Goal: Task Accomplishment & Management: Manage account settings

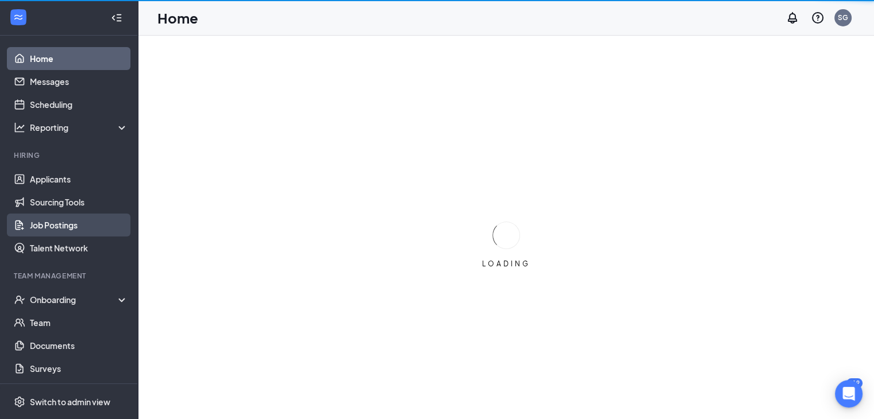
click at [55, 229] on link "Job Postings" at bounding box center [79, 225] width 98 height 23
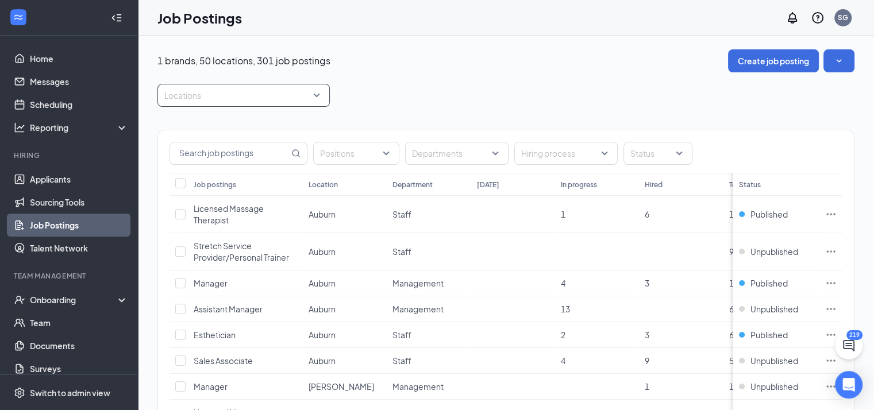
click at [302, 95] on div at bounding box center [237, 95] width 155 height 18
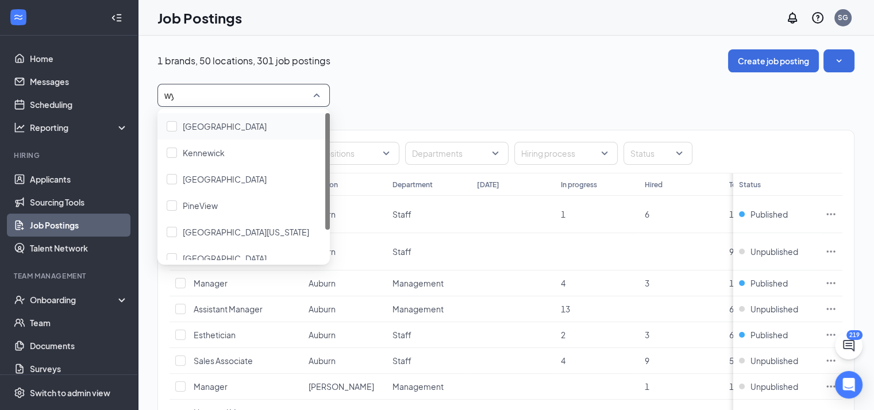
type input "wyo"
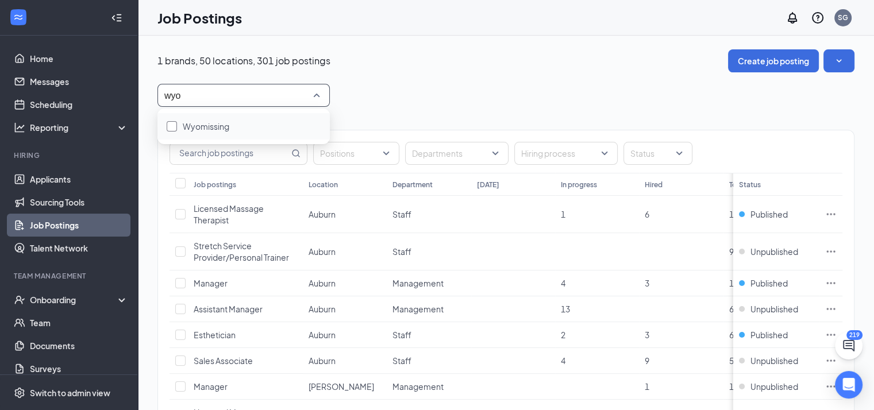
click at [300, 124] on div "Wyomissing" at bounding box center [244, 126] width 154 height 13
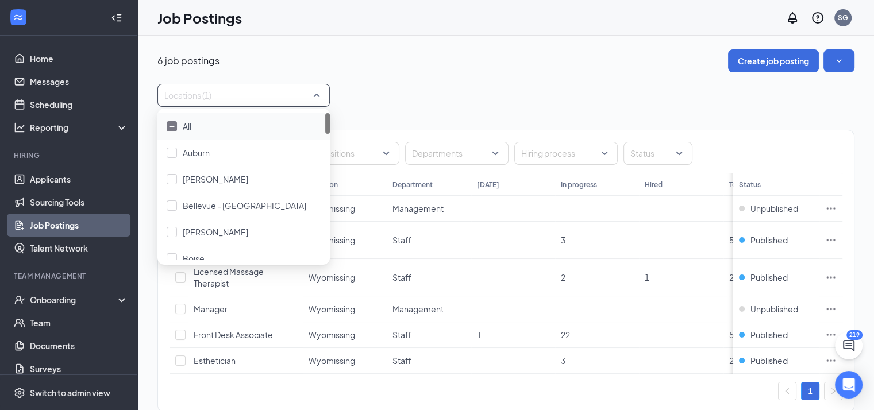
click at [612, 113] on div "Positions Departments Hiring process Status Job postings Location Department [D…" at bounding box center [505, 265] width 697 height 317
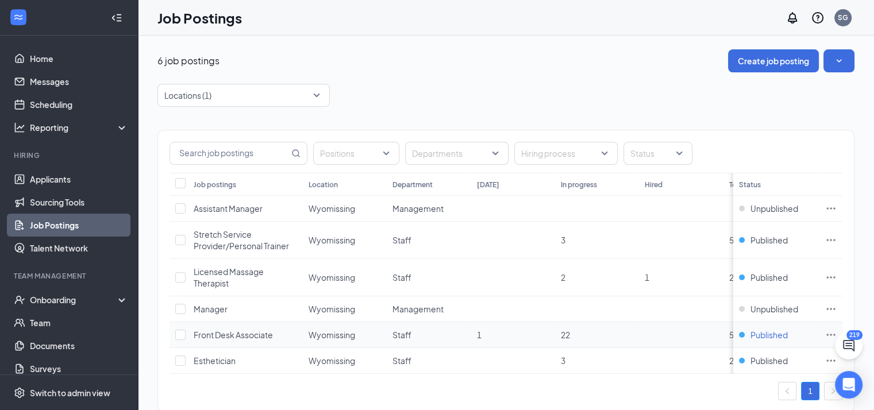
click at [767, 334] on span "Published" at bounding box center [768, 334] width 37 height 11
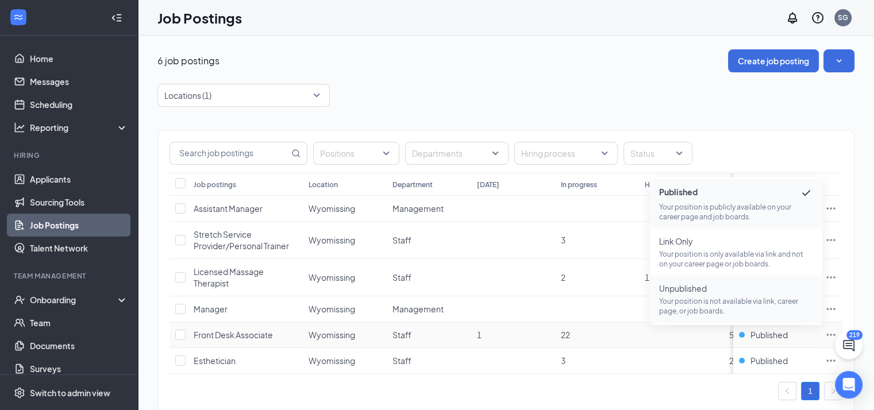
click at [728, 296] on p "Your position is not available via link, career page, or job boards." at bounding box center [736, 306] width 154 height 20
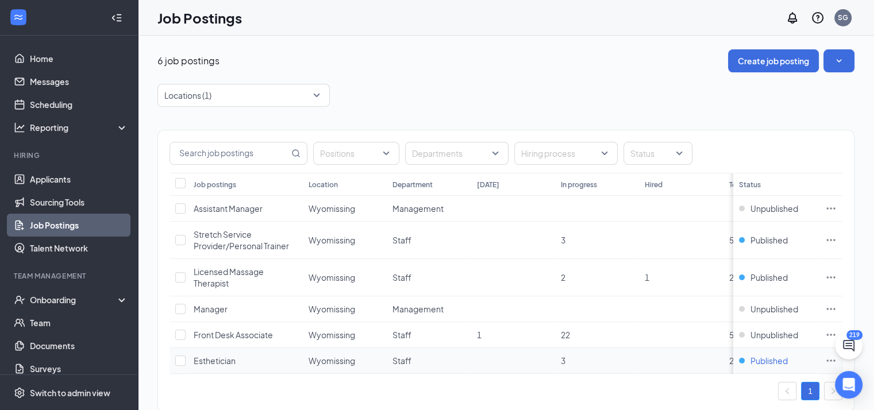
click at [767, 360] on span "Published" at bounding box center [768, 360] width 37 height 11
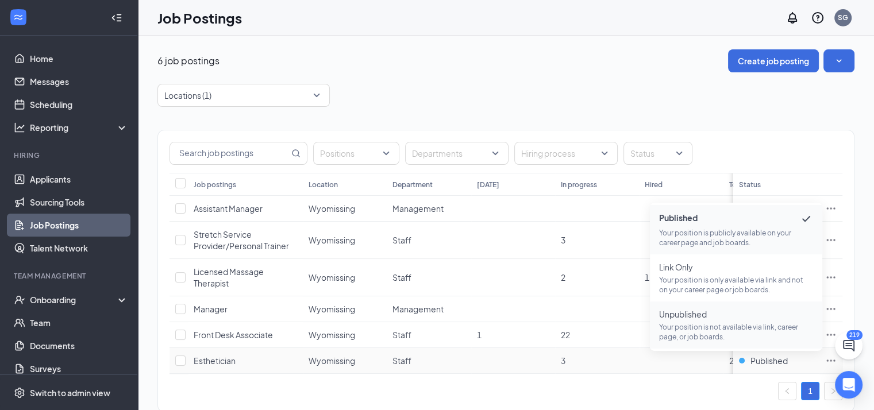
click at [680, 321] on span "Unpublished Your position is not available via link, career page, or job boards." at bounding box center [736, 324] width 154 height 33
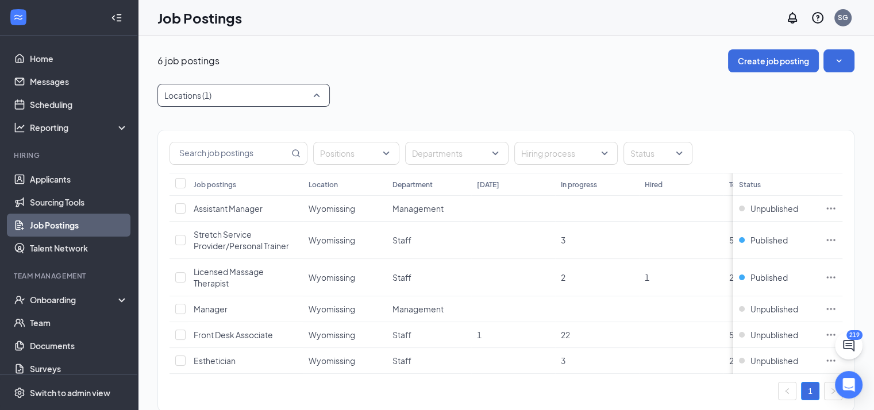
click at [258, 101] on div at bounding box center [237, 95] width 155 height 18
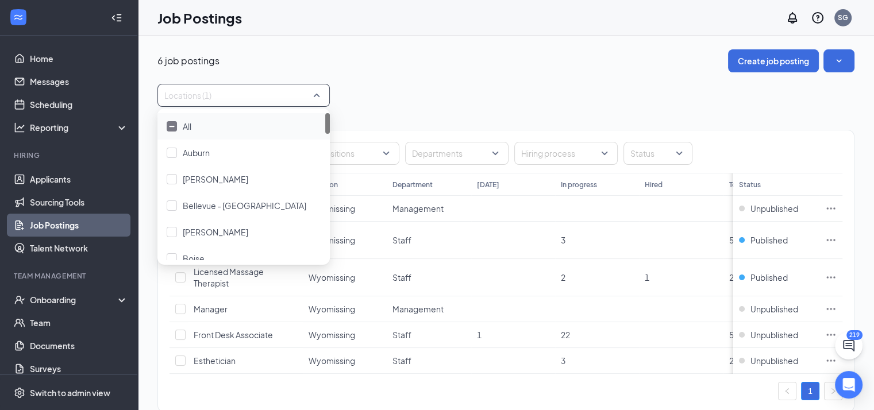
click at [172, 127] on img at bounding box center [172, 126] width 6 height 2
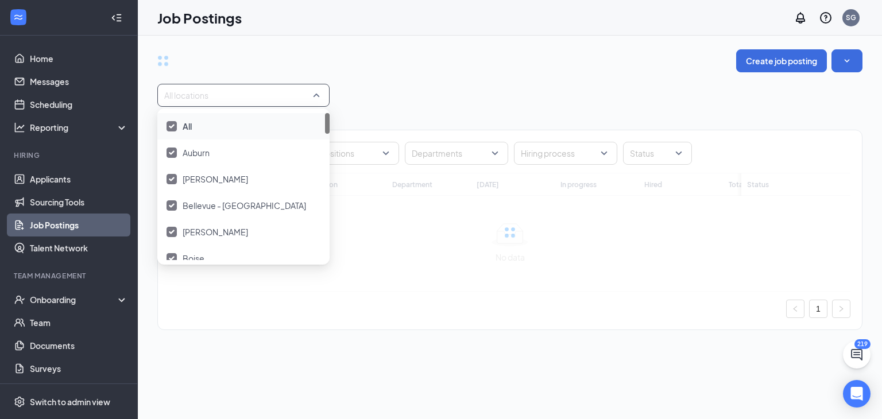
click at [172, 127] on img at bounding box center [172, 126] width 6 height 5
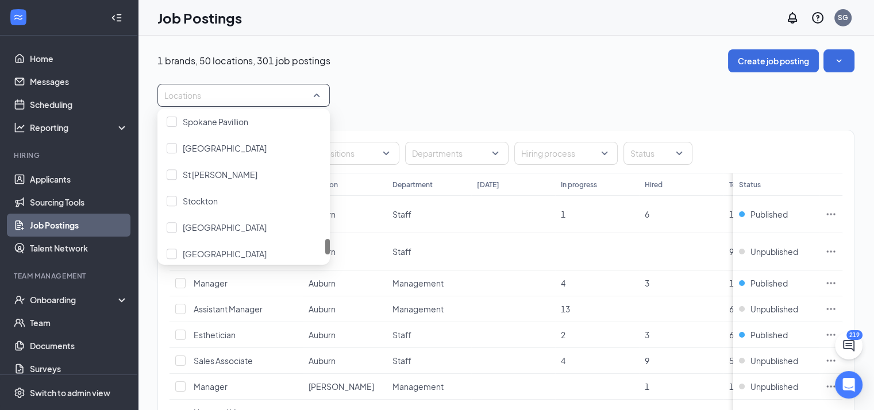
scroll to position [1200, 0]
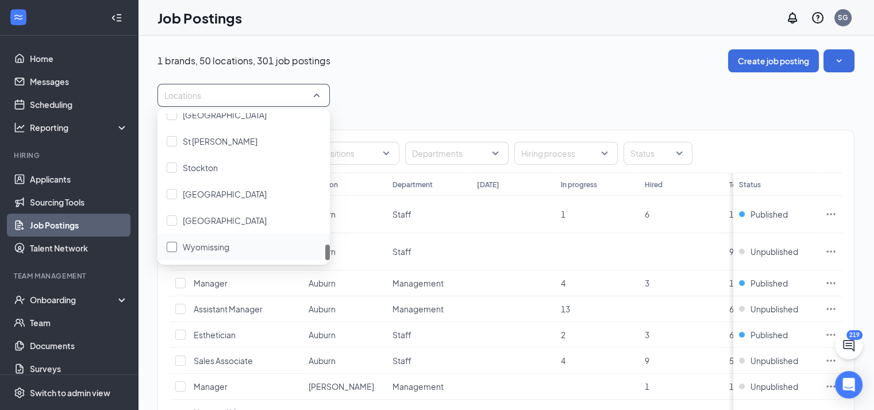
click at [208, 251] on span "Wyomissing" at bounding box center [206, 247] width 47 height 10
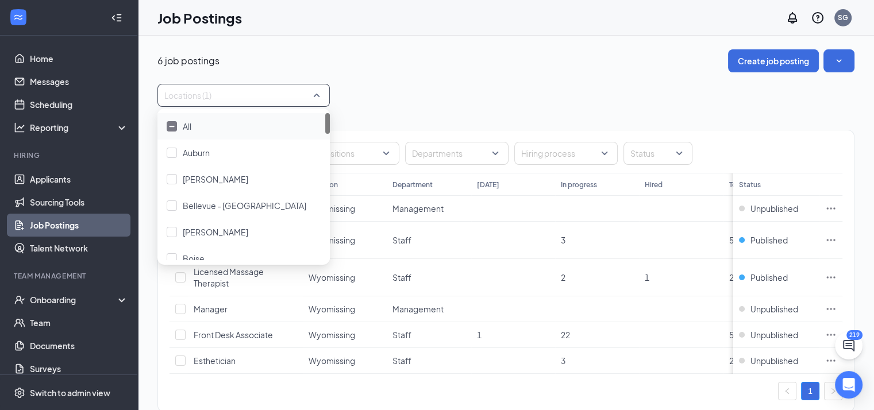
click at [425, 134] on div "Positions Departments Hiring process Status" at bounding box center [506, 151] width 696 height 43
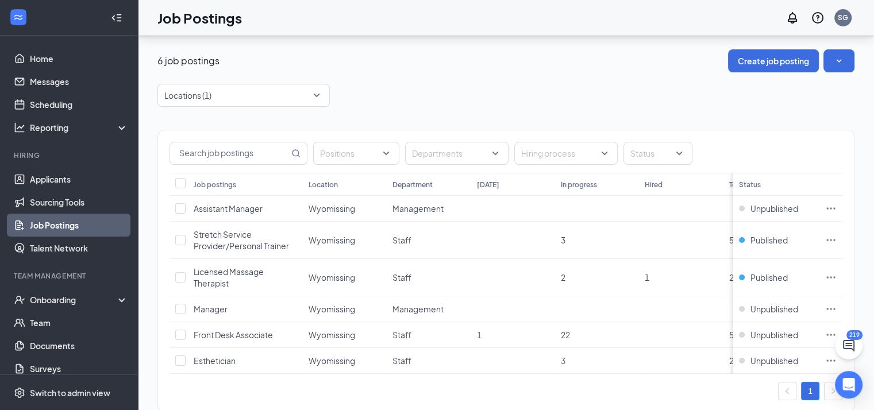
scroll to position [34, 0]
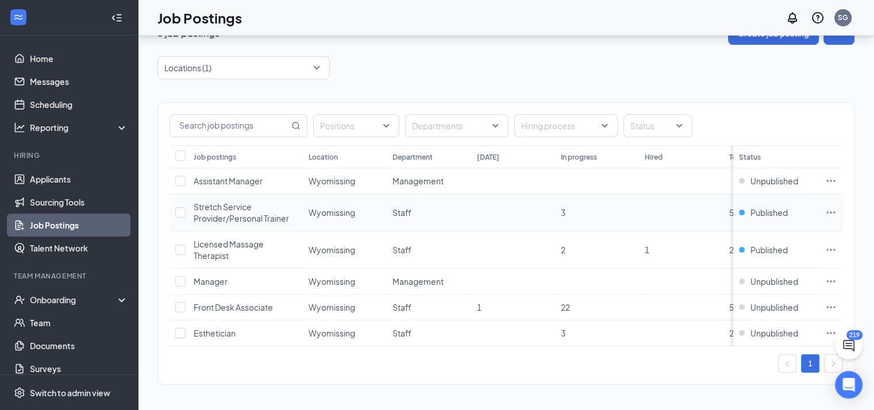
click at [836, 207] on icon "Ellipses" at bounding box center [830, 212] width 11 height 11
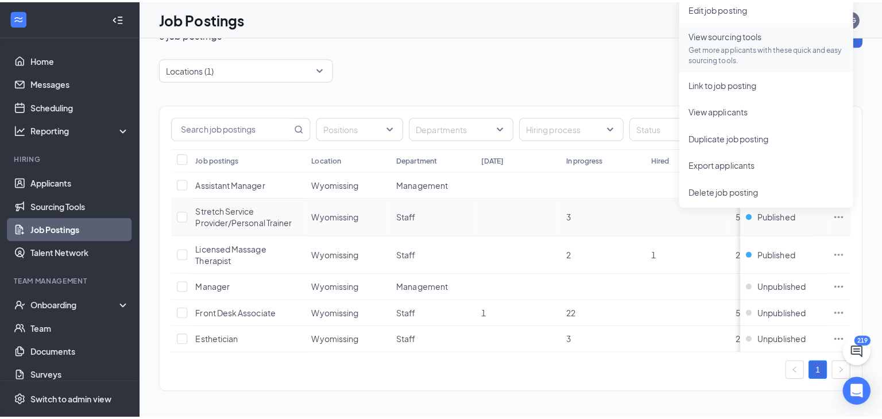
scroll to position [14, 0]
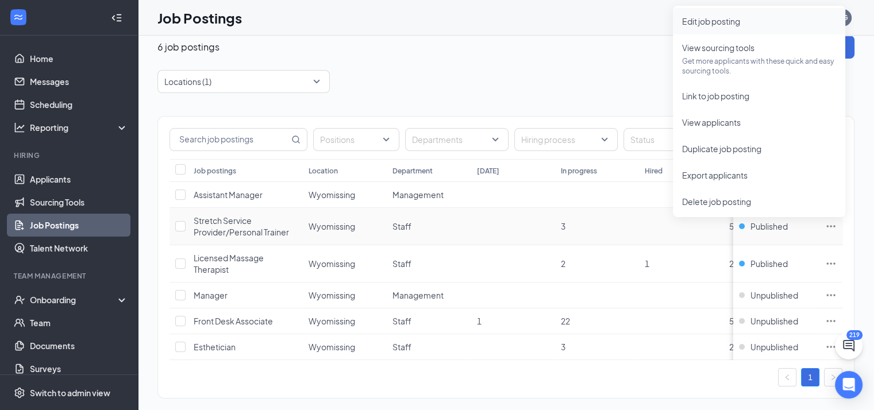
click at [727, 26] on span "Edit job posting" at bounding box center [759, 21] width 154 height 13
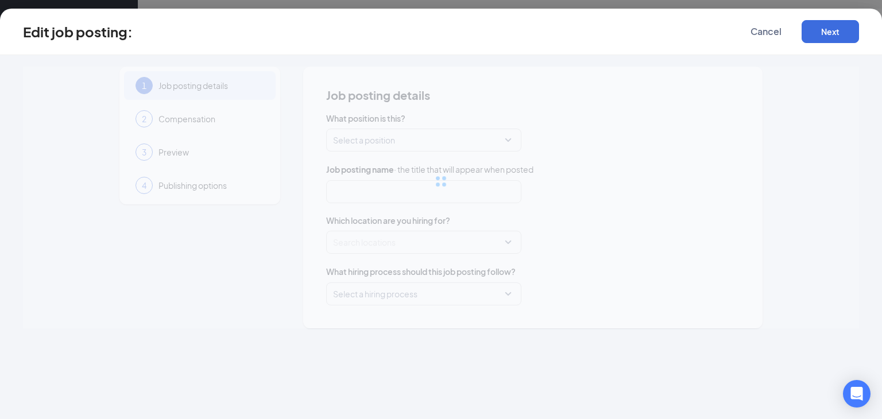
type input "Stretch Service Provider/Personal Trainer"
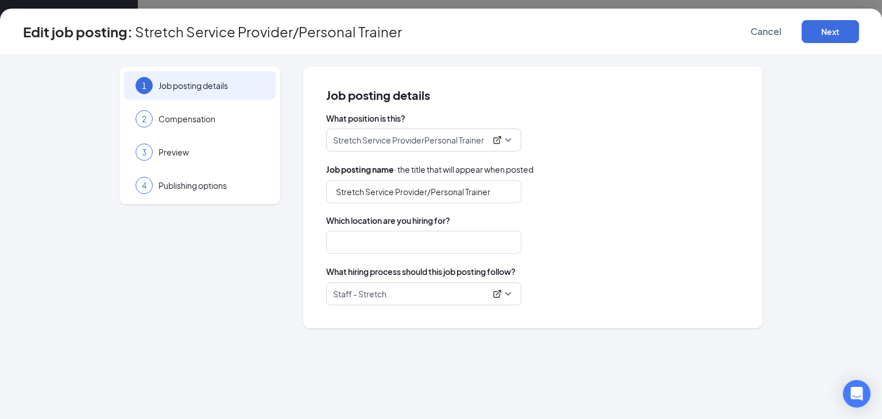
type input "Wyomissing"
click at [407, 292] on p "Staff - Stretch" at bounding box center [409, 293] width 153 height 11
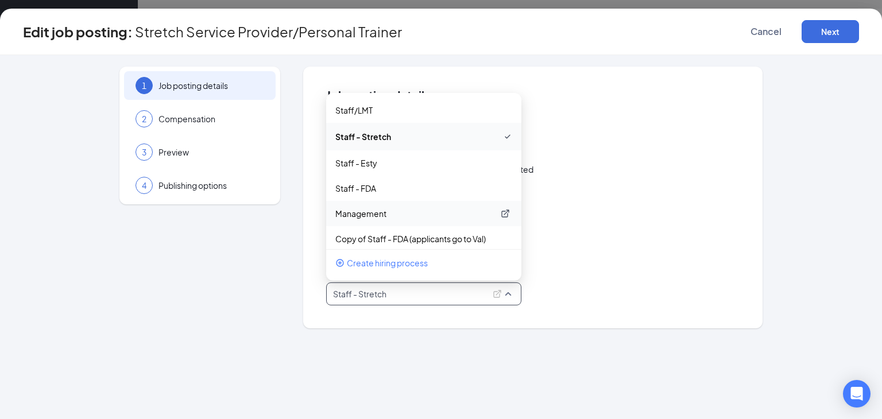
scroll to position [234, 0]
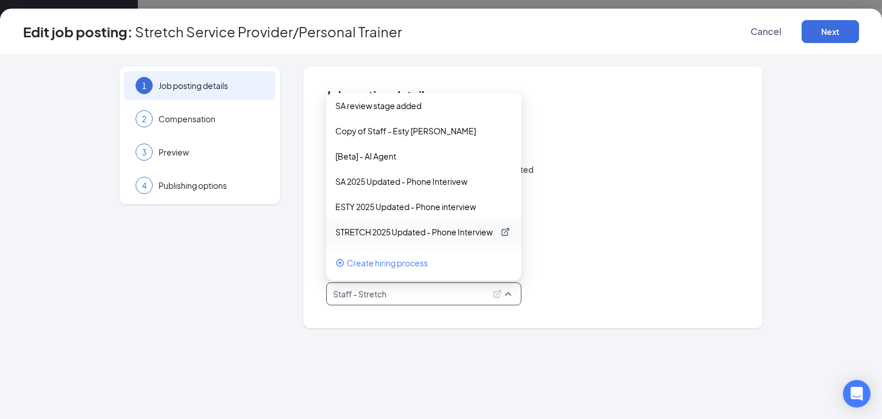
click at [409, 229] on p "STRETCH 2025 Updated - Phone Interview" at bounding box center [414, 231] width 159 height 11
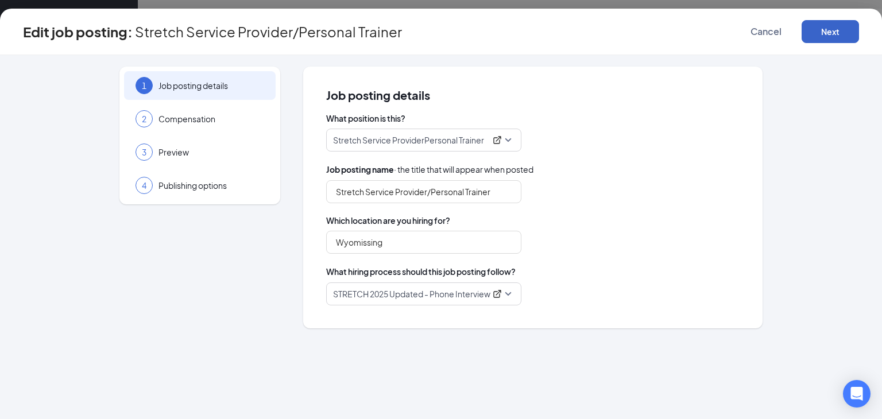
click at [813, 32] on button "Next" at bounding box center [830, 31] width 57 height 23
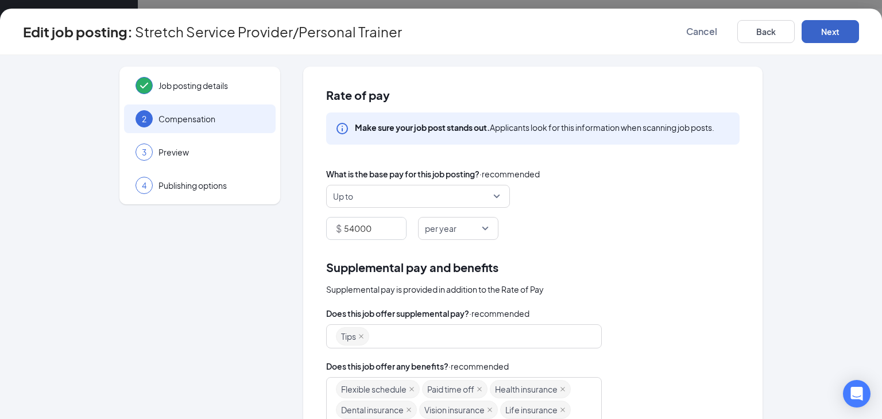
click at [813, 34] on button "Next" at bounding box center [830, 31] width 57 height 23
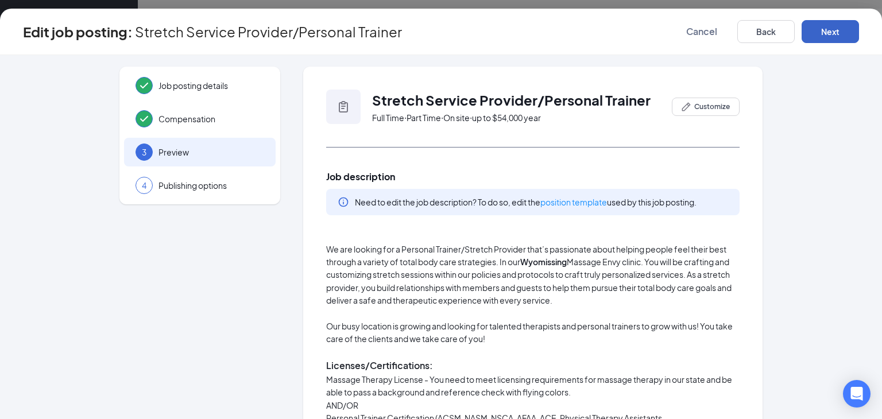
click at [813, 34] on button "Next" at bounding box center [830, 31] width 57 height 23
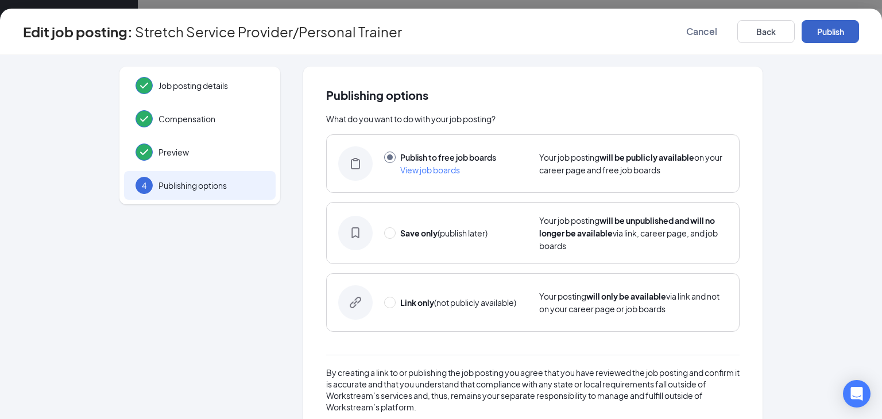
click at [813, 34] on button "Publish" at bounding box center [830, 31] width 57 height 23
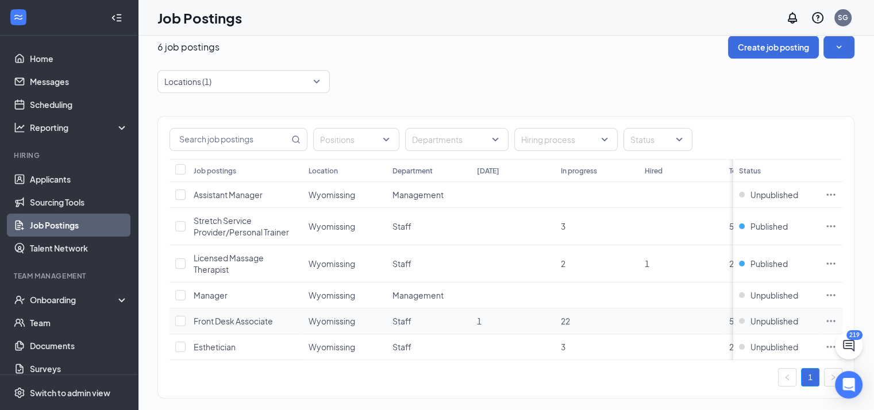
click at [836, 318] on icon "Ellipses" at bounding box center [830, 320] width 11 height 11
click at [842, 233] on td at bounding box center [830, 226] width 23 height 37
click at [836, 318] on icon "Ellipses" at bounding box center [830, 320] width 11 height 11
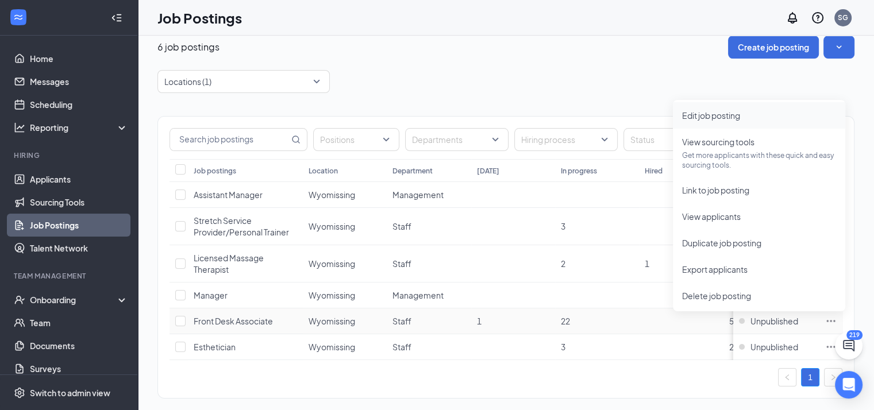
click at [758, 123] on li "Edit job posting" at bounding box center [759, 115] width 172 height 26
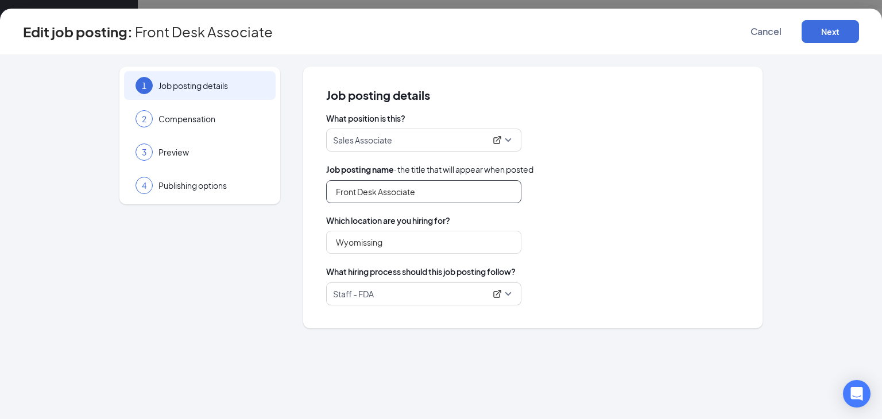
drag, startPoint x: 451, startPoint y: 192, endPoint x: 310, endPoint y: 193, distance: 140.7
drag, startPoint x: 310, startPoint y: 193, endPoint x: 516, endPoint y: 118, distance: 219.0
click at [516, 118] on span "What position is this?" at bounding box center [533, 118] width 414 height 11
drag, startPoint x: 432, startPoint y: 182, endPoint x: 317, endPoint y: 197, distance: 115.8
click at [317, 197] on div "Job posting details What position is this? Sales Associate Job posting name · t…" at bounding box center [532, 198] width 459 height 262
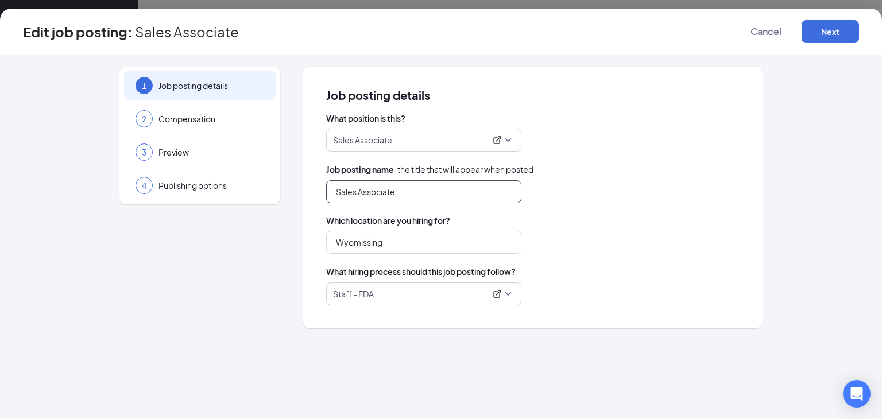
click at [507, 288] on span "Staff - FDA" at bounding box center [423, 294] width 181 height 22
type input "Sales Associate"
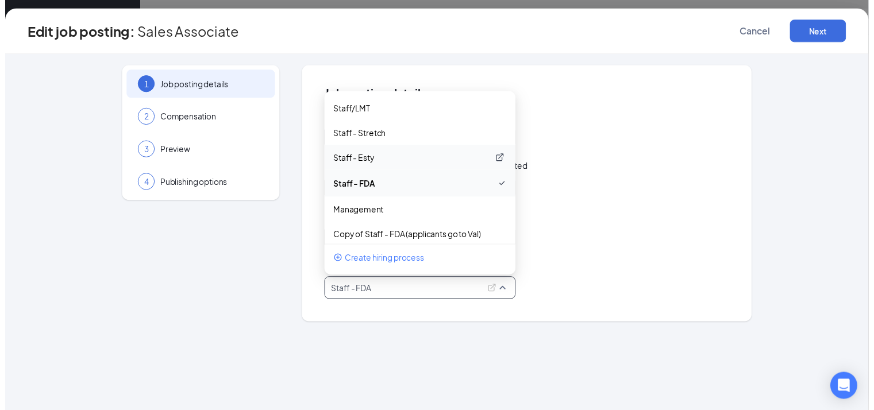
scroll to position [234, 0]
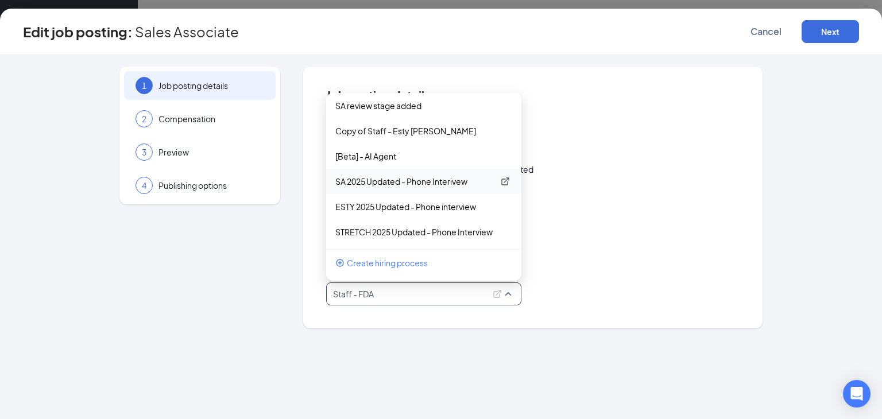
click at [426, 186] on p "SA 2025 Updated - Phone Interivew" at bounding box center [414, 181] width 159 height 11
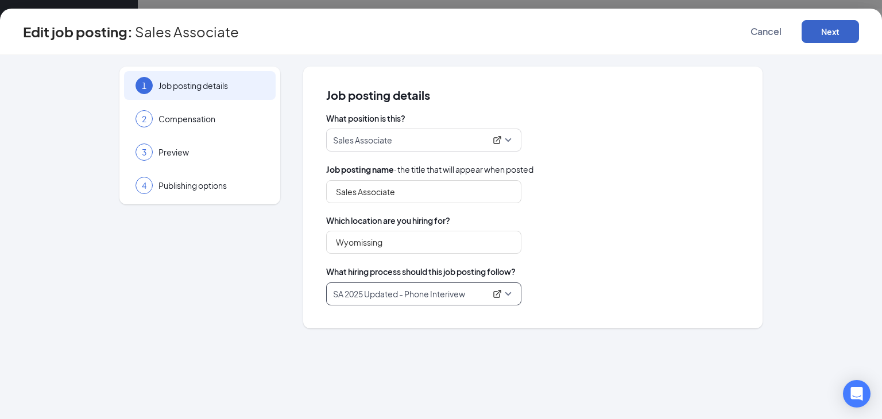
click at [818, 29] on button "Next" at bounding box center [830, 31] width 57 height 23
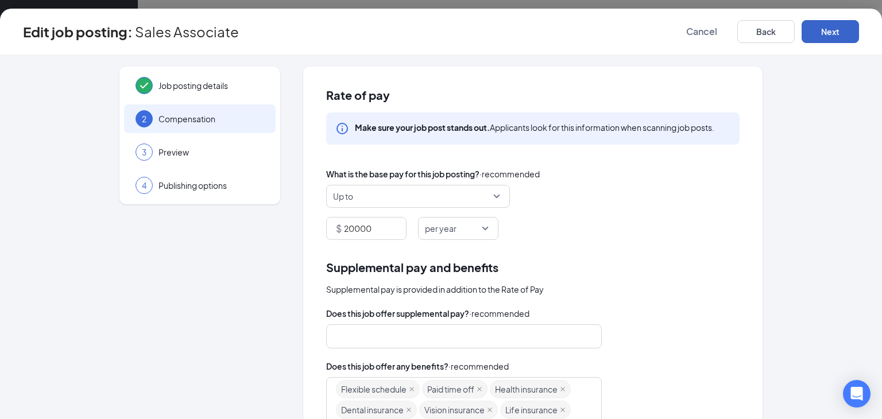
click at [818, 33] on button "Next" at bounding box center [830, 31] width 57 height 23
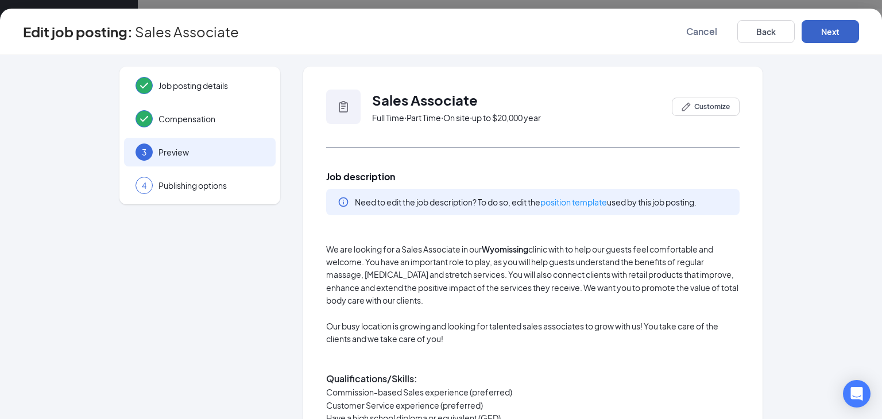
click at [818, 33] on button "Next" at bounding box center [830, 31] width 57 height 23
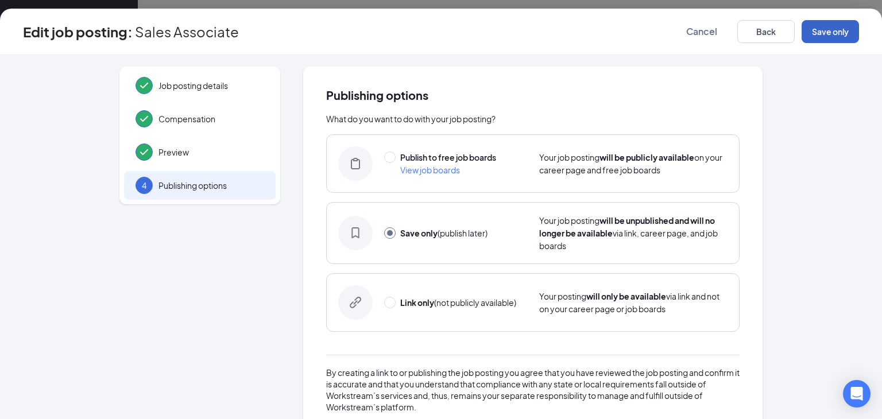
click at [818, 33] on button "Save only" at bounding box center [830, 31] width 57 height 23
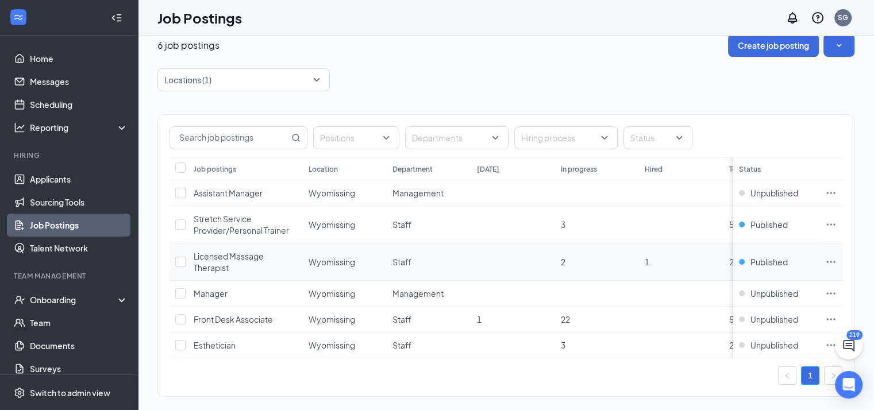
scroll to position [34, 0]
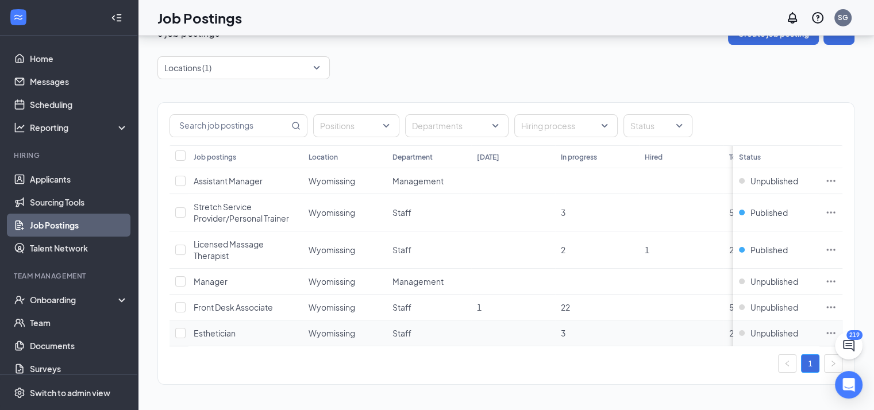
click at [836, 327] on icon "Ellipses" at bounding box center [830, 332] width 11 height 11
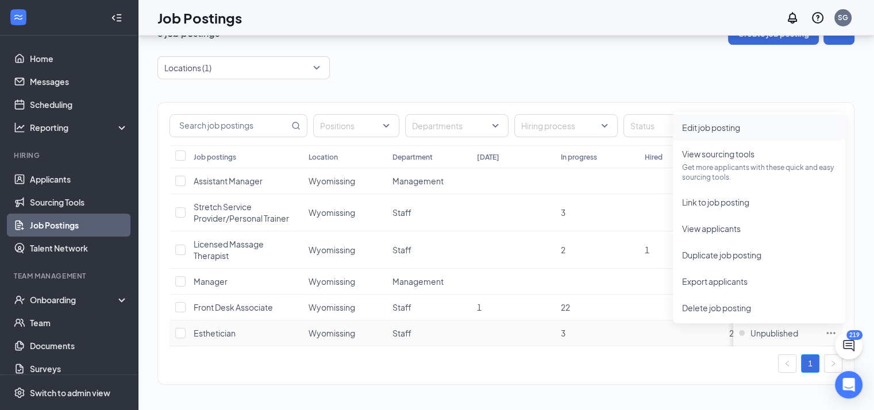
click at [745, 126] on span "Edit job posting" at bounding box center [759, 127] width 154 height 13
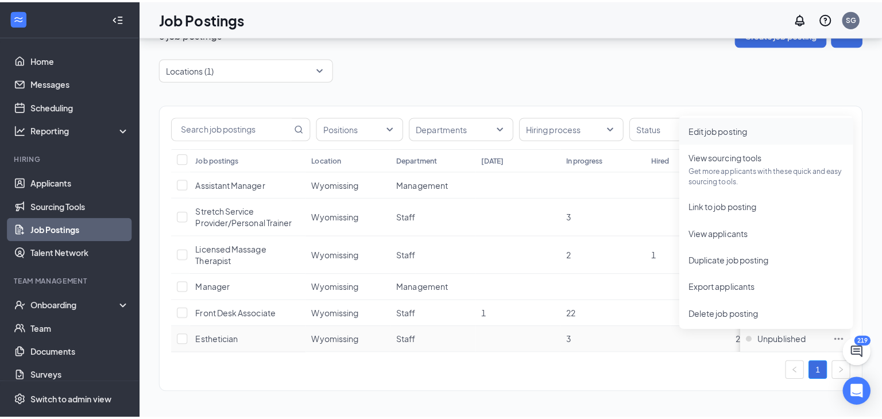
scroll to position [25, 0]
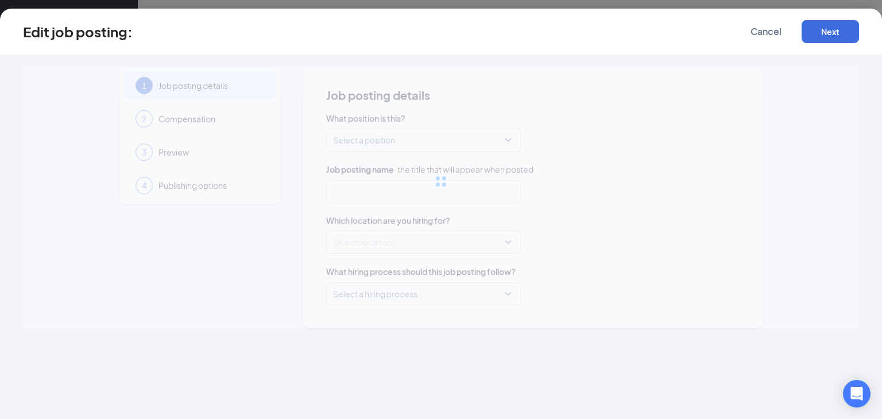
type input "Esthetician"
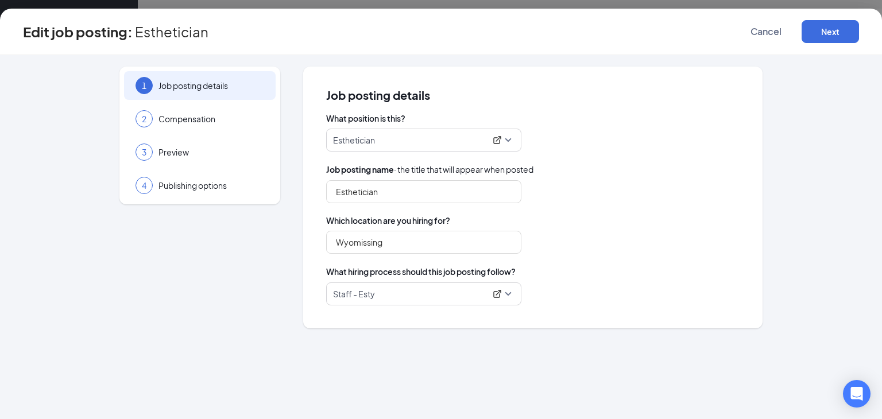
click at [477, 303] on span "Staff - Esty" at bounding box center [423, 294] width 181 height 22
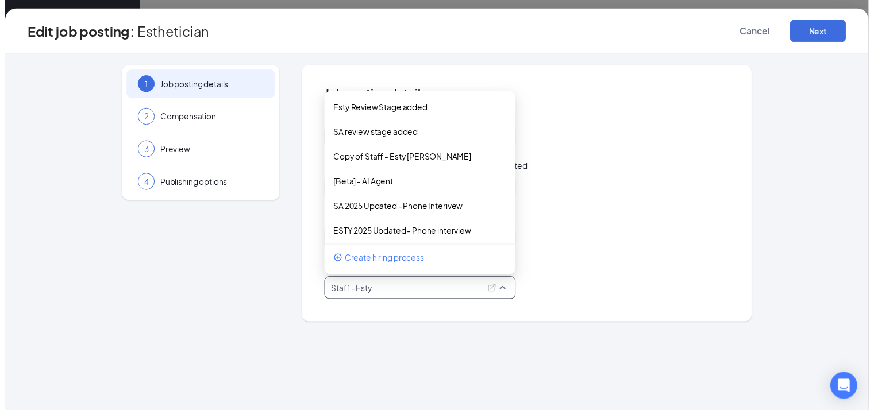
scroll to position [234, 0]
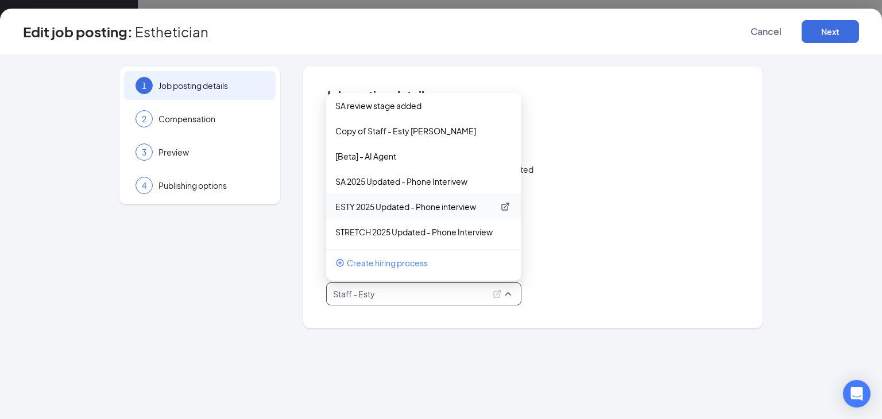
click at [434, 208] on p "ESTY 2025 Updated - Phone interview" at bounding box center [414, 206] width 159 height 11
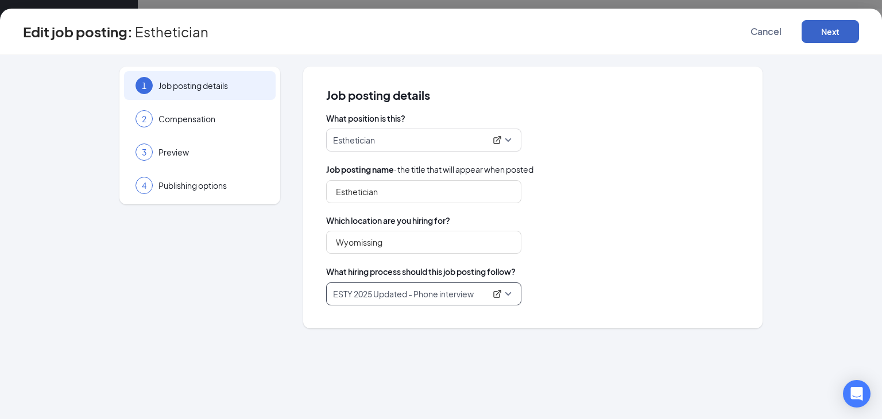
click at [808, 25] on button "Next" at bounding box center [830, 31] width 57 height 23
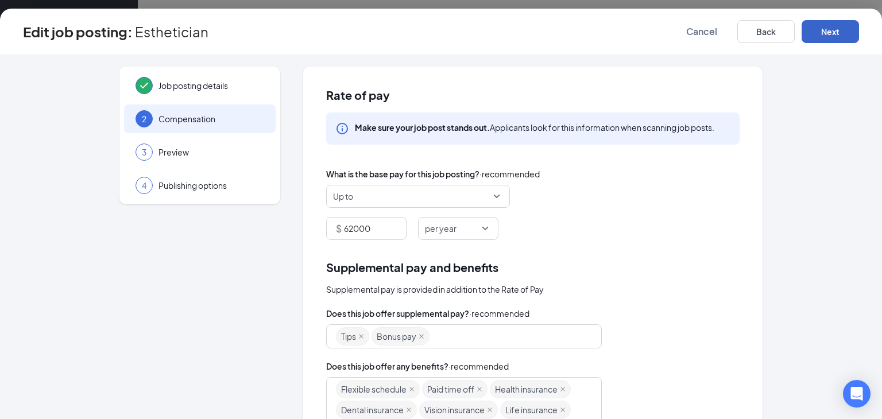
click at [826, 27] on button "Next" at bounding box center [830, 31] width 57 height 23
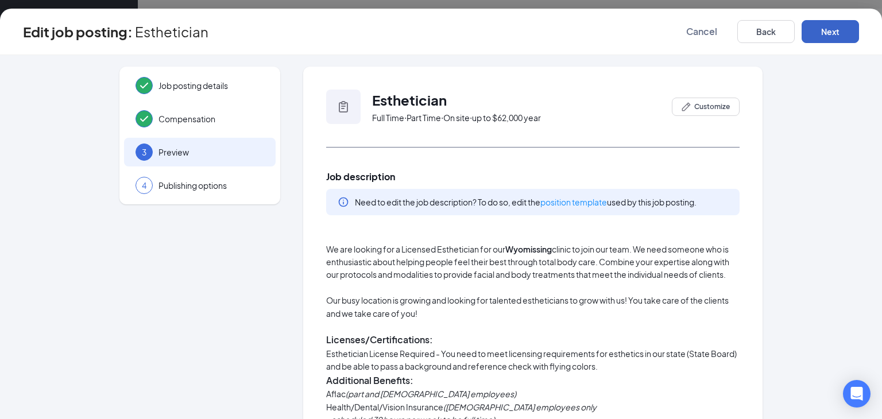
click at [825, 27] on button "Next" at bounding box center [830, 31] width 57 height 23
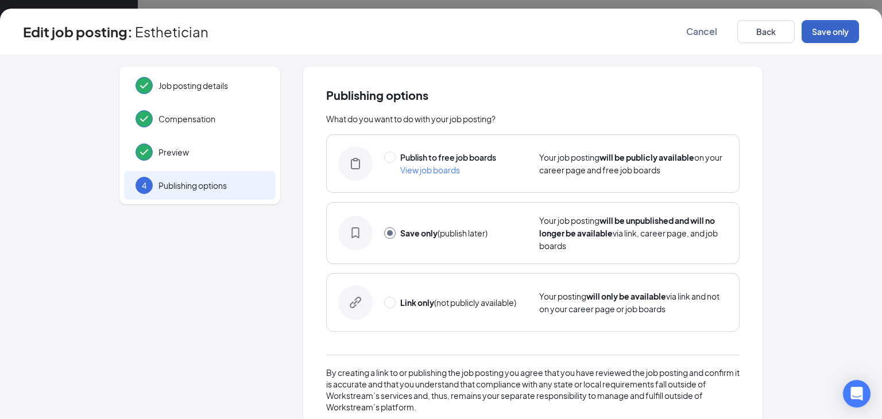
click at [825, 27] on button "Save only" at bounding box center [830, 31] width 57 height 23
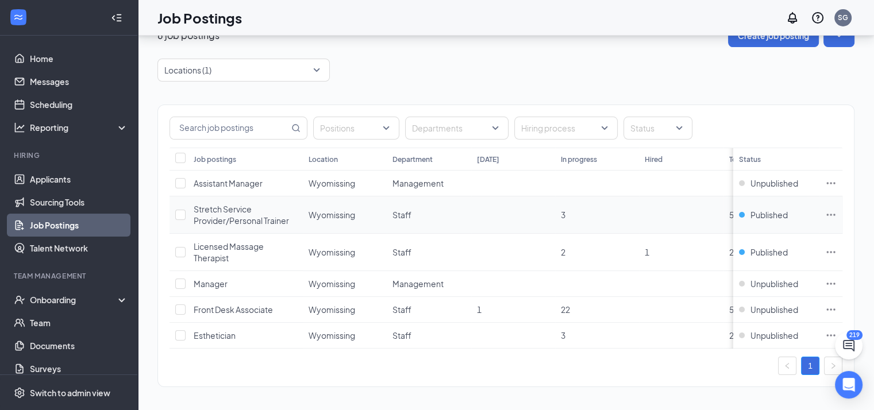
scroll to position [34, 0]
